Goal: Transaction & Acquisition: Register for event/course

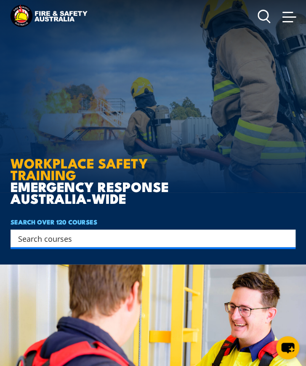
click at [119, 233] on input "Search input" at bounding box center [147, 238] width 259 height 13
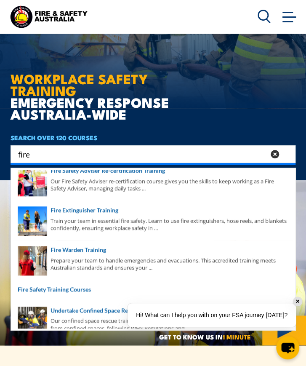
scroll to position [210, 0]
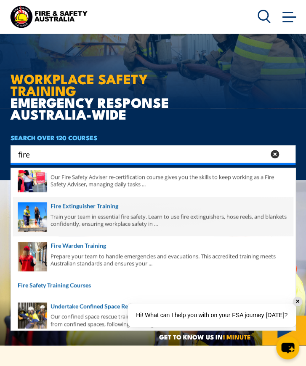
type input "fire"
click at [59, 209] on span at bounding box center [153, 216] width 280 height 40
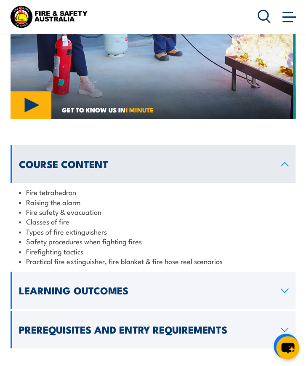
scroll to position [1052, 0]
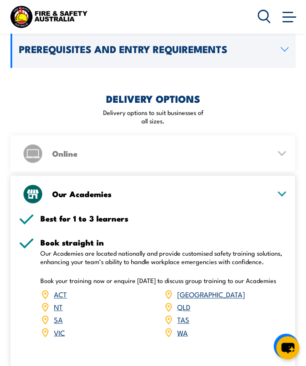
click at [60, 289] on link "ACT" at bounding box center [60, 294] width 13 height 10
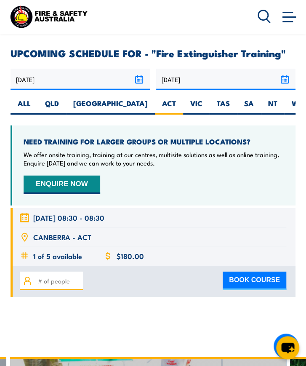
click at [257, 271] on button "BOOK COURSE" at bounding box center [255, 280] width 64 height 19
click at [49, 276] on input "number" at bounding box center [59, 280] width 42 height 9
type input "1"
click at [247, 265] on div "1 BOOK COURSE" at bounding box center [153, 280] width 285 height 31
click at [248, 271] on button "BOOK COURSE" at bounding box center [255, 280] width 64 height 19
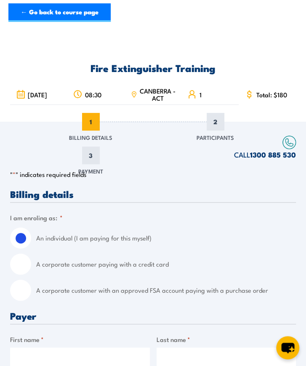
click at [29, 296] on div "A corporate customer with an approved FSA account paying with a purchase order" at bounding box center [153, 289] width 286 height 21
click at [28, 291] on input "A corporate customer with an approved FSA account paying with a purchase order" at bounding box center [20, 289] width 21 height 21
radio input "true"
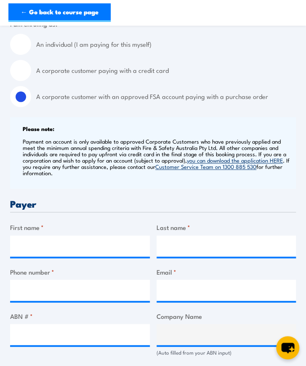
scroll to position [294, 0]
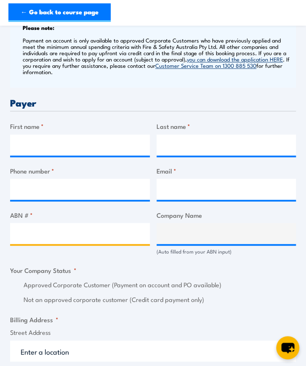
click at [50, 228] on input "ABN # *" at bounding box center [80, 233] width 140 height 21
paste input "r 17 106 297 394"
type input "r 17 106 297 394"
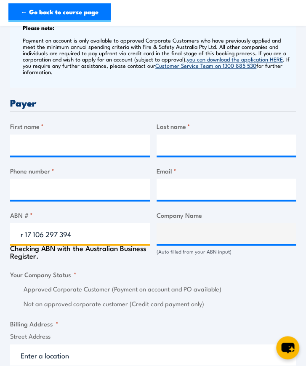
click at [62, 224] on input "r 17 106 297 394" at bounding box center [80, 233] width 140 height 21
type input "GRILL'D PTY LTD"
radio input "true"
click at [47, 223] on input "r 17 106 297394" at bounding box center [80, 233] width 140 height 21
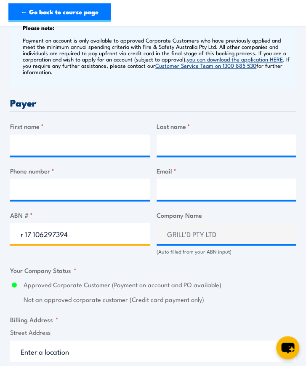
click at [33, 225] on input "r 17 106297394" at bounding box center [80, 233] width 140 height 21
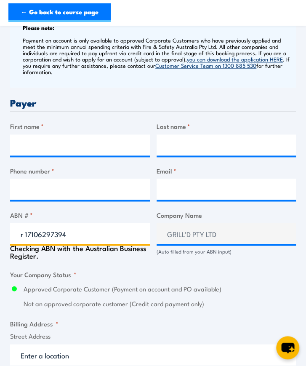
click at [24, 227] on input "r 17106297394" at bounding box center [80, 233] width 140 height 21
type input "17106297394"
click at [74, 255] on div "Billing details I am enroling as: * An individual (I am paying for this myself)…" at bounding box center [153, 287] width 286 height 787
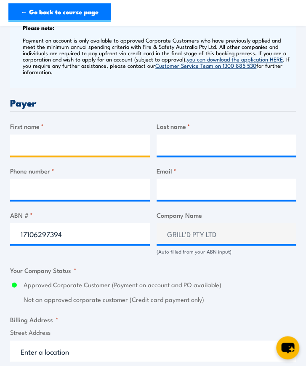
click at [112, 134] on input "First name *" at bounding box center [80, 144] width 140 height 21
type input "Jazmin"
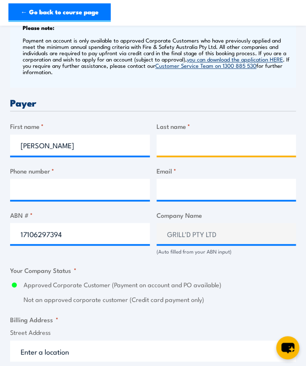
click at [198, 134] on input "Last name *" at bounding box center [227, 144] width 140 height 21
type input "Love"
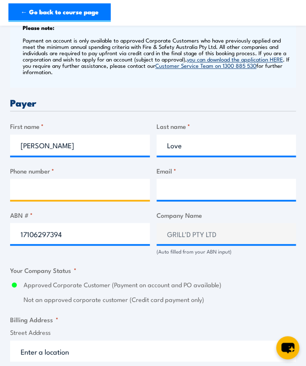
click at [87, 185] on input "Phone number *" at bounding box center [80, 188] width 140 height 21
type input "0475442773"
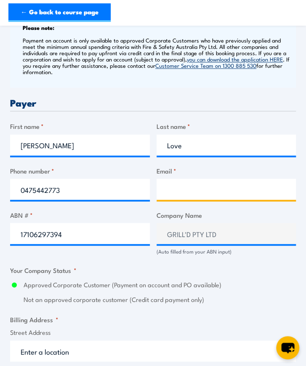
click at [170, 187] on input "Email *" at bounding box center [227, 188] width 140 height 21
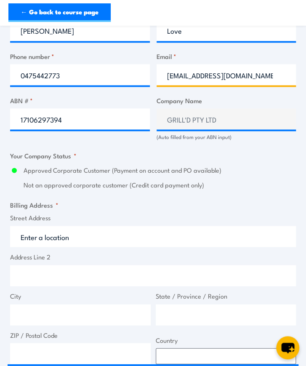
scroll to position [505, 0]
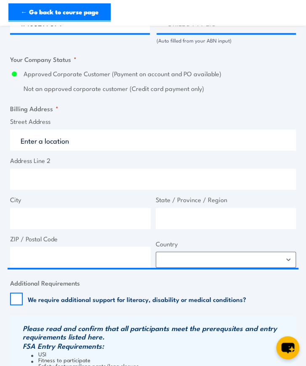
type input "jazmin.love2006@gmail.com"
click at [76, 169] on input "Address Line 2" at bounding box center [153, 179] width 286 height 21
paste input "r Level 1&2 South Building 8 658 Church St"
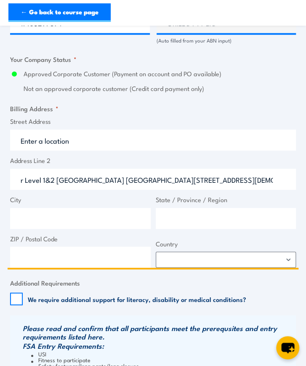
click at [24, 169] on input "r Level 1&2 South Building 8 658 Church St" at bounding box center [153, 179] width 286 height 21
type input "Level 1&2 South Building 8 658 Church St"
click at [60, 209] on input "City" at bounding box center [80, 218] width 141 height 21
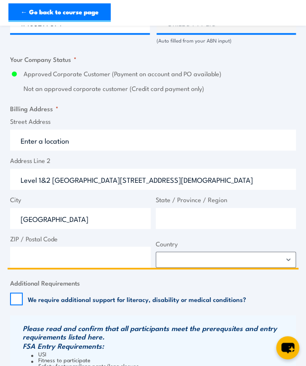
type input "Richmond"
click at [228, 220] on input "State / Province / Region" at bounding box center [226, 218] width 141 height 21
type input "Victoria"
click at [61, 251] on input "ZIP / Postal Code" at bounding box center [80, 257] width 141 height 21
click at [92, 250] on input "ZIP / Postal Code" at bounding box center [80, 257] width 141 height 21
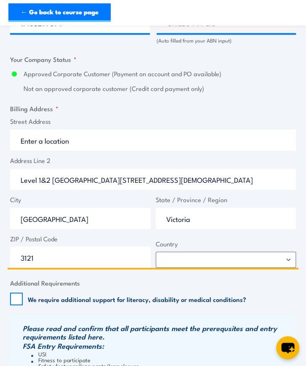
type input "3121"
click at [257, 208] on input "Victoria" at bounding box center [226, 218] width 141 height 21
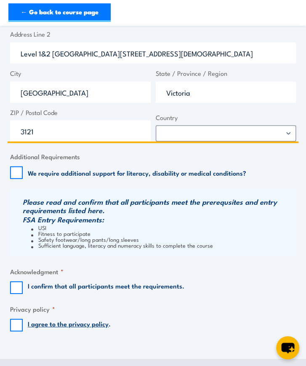
scroll to position [715, 0]
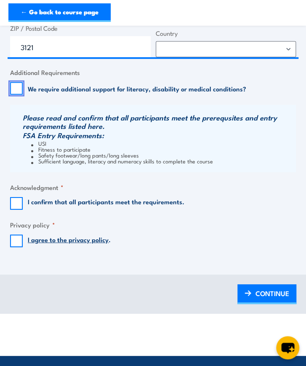
click at [18, 82] on input "We require additional support for literacy, disability or medical conditions?" at bounding box center [16, 88] width 13 height 13
click at [13, 82] on input "We require additional support for literacy, disability or medical conditions?" at bounding box center [16, 88] width 13 height 13
checkbox input "false"
click at [20, 197] on input "I confirm that all participants meet the requirements." at bounding box center [16, 203] width 13 height 13
checkbox input "true"
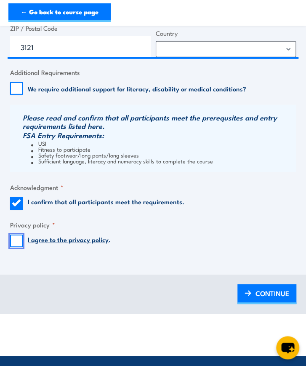
click at [15, 234] on input "I agree to the privacy policy ." at bounding box center [16, 240] width 13 height 13
checkbox input "true"
click at [255, 290] on span "CONTINUE" at bounding box center [272, 293] width 34 height 16
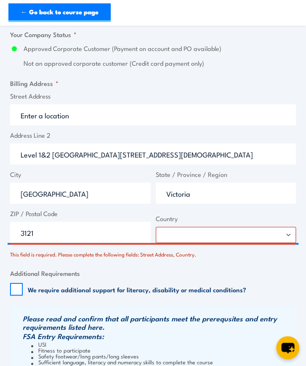
scroll to position [589, 0]
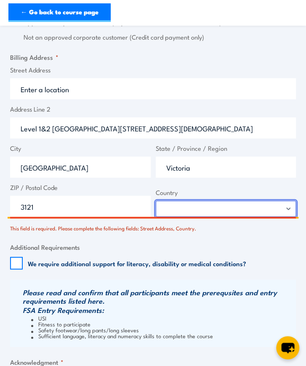
click at [162, 202] on select "Afghanistan Albania Algeria American Samoa Andorra Angola Anguilla Antarctica A…" at bounding box center [226, 209] width 141 height 16
click at [183, 203] on select "Afghanistan Albania Algeria American Samoa Andorra Angola Anguilla Antarctica A…" at bounding box center [226, 209] width 141 height 16
select select "Australia"
click at [156, 201] on select "Afghanistan Albania Algeria American Samoa Andorra Angola Anguilla Antarctica A…" at bounding box center [226, 209] width 141 height 16
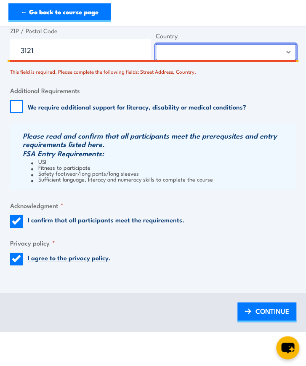
scroll to position [883, 0]
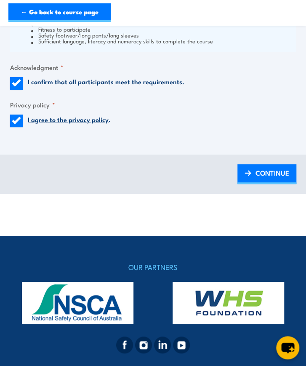
click at [263, 165] on span "CONTINUE" at bounding box center [272, 173] width 34 height 16
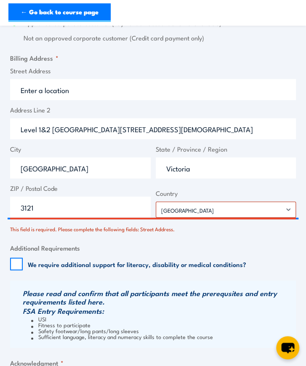
scroll to position [589, 0]
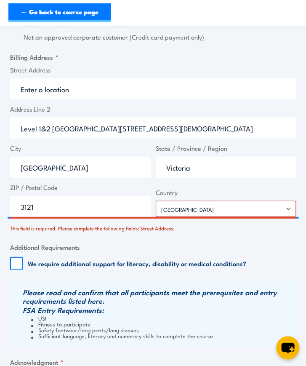
click at [154, 220] on div "This field is required. Please complete the following fields: Street Address." at bounding box center [153, 226] width 286 height 12
click at [46, 78] on input "Street Address" at bounding box center [153, 88] width 286 height 21
click at [186, 57] on fieldset "Billing Address * Street Address Address Line 2 Level 1&2 South Building 8 658 …" at bounding box center [153, 142] width 286 height 180
drag, startPoint x: 176, startPoint y: 115, endPoint x: -88, endPoint y: 106, distance: 263.9
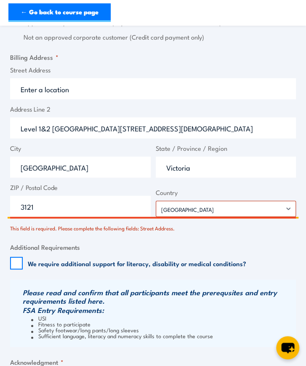
click at [48, 80] on input "Street Address" at bounding box center [153, 88] width 286 height 21
paste input "Level 1&2 South Building 8 658 Church St"
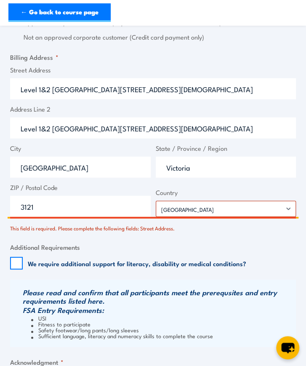
type input "Level 1&2 South Building 8 658 Church St"
click at [183, 97] on div "Street Address Level 1&2 South Building 8 658 Church St Address Line 2 Level 1&…" at bounding box center [153, 140] width 291 height 151
drag, startPoint x: 158, startPoint y: 122, endPoint x: -187, endPoint y: 125, distance: 345.0
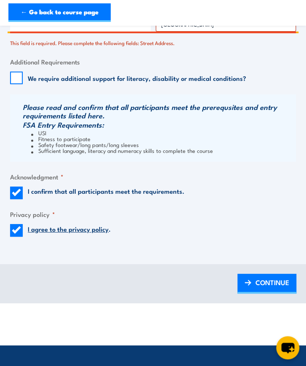
scroll to position [926, 0]
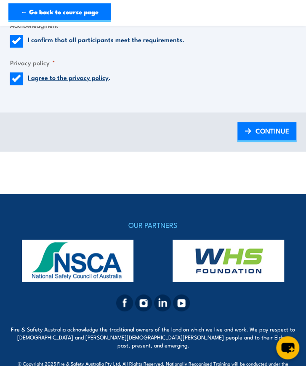
drag, startPoint x: 256, startPoint y: 125, endPoint x: 253, endPoint y: 130, distance: 5.6
click at [256, 125] on span "CONTINUE" at bounding box center [272, 131] width 34 height 16
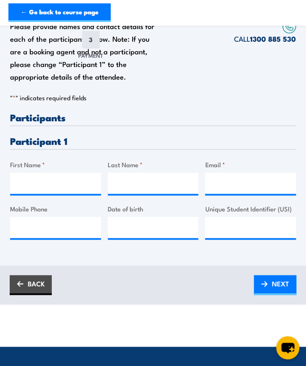
scroll to position [126, 0]
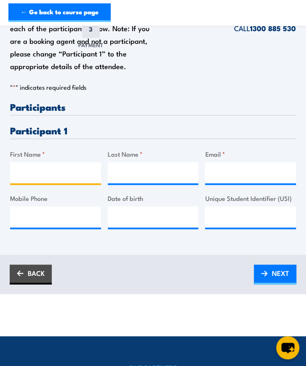
click at [63, 174] on input "First Name *" at bounding box center [55, 172] width 91 height 21
type input "Jazmin"
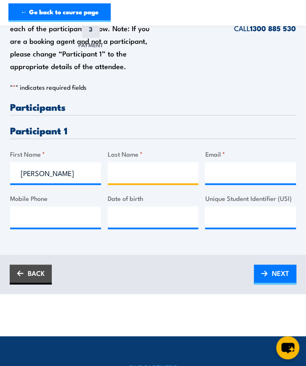
click at [125, 172] on input "Last Name *" at bounding box center [153, 172] width 91 height 21
type input "Love"
click at [208, 172] on input "Email *" at bounding box center [250, 172] width 91 height 21
type input "jazmin.love2006@gmail.com"
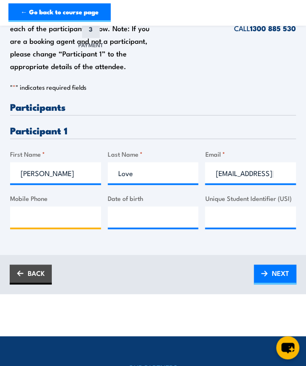
type input "0475442773"
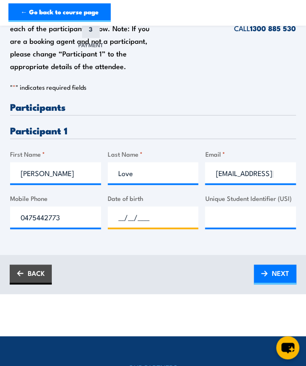
click at [159, 220] on input "__/__/____" at bounding box center [153, 216] width 91 height 21
type input "26/01/2006"
click at [232, 214] on input "Unique Student Identifier (USI)" at bounding box center [250, 216] width 91 height 21
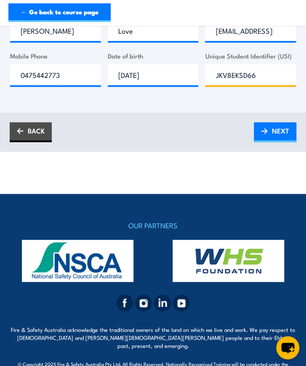
scroll to position [283, 0]
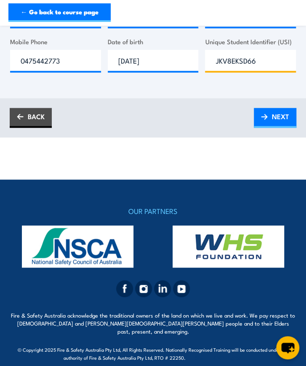
type input "JKV8EKSD66"
click at [268, 122] on link "NEXT" at bounding box center [275, 118] width 42 height 20
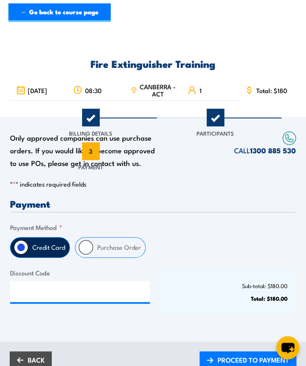
scroll to position [0, 0]
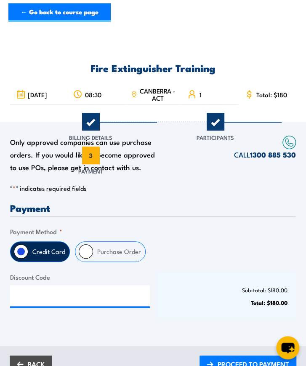
click at [91, 256] on div "Purchase Order" at bounding box center [110, 251] width 71 height 21
click at [86, 251] on input "Purchase Order" at bounding box center [86, 251] width 14 height 14
radio input "true"
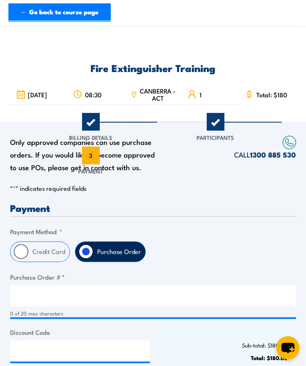
scroll to position [84, 0]
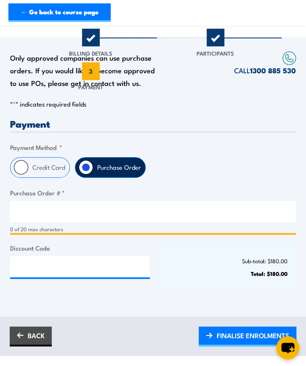
click at [41, 205] on input "Purchase Order # *" at bounding box center [153, 211] width 286 height 21
type input "Jazmin Love"
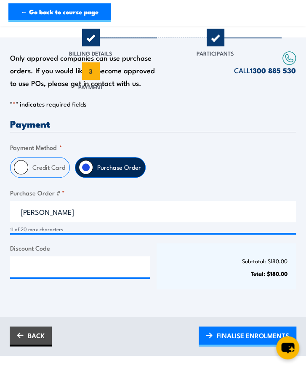
click at [250, 329] on span "FINALISE ENROLMENTS" at bounding box center [253, 335] width 72 height 16
click at [231, 327] on link "PLEASE WAIT..." at bounding box center [260, 336] width 72 height 20
